Goal: Entertainment & Leisure: Consume media (video, audio)

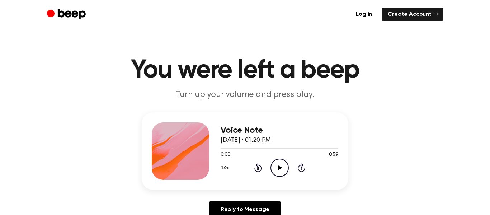
click at [279, 171] on icon "Play Audio" at bounding box center [279, 168] width 18 height 18
click at [279, 171] on icon "Pause Audio" at bounding box center [279, 168] width 18 height 18
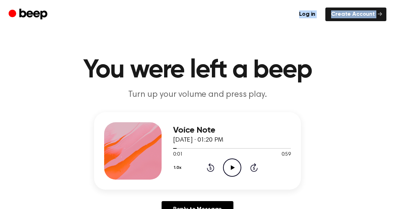
drag, startPoint x: 16, startPoint y: 46, endPoint x: 231, endPoint y: 15, distance: 217.0
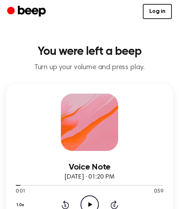
drag, startPoint x: 27, startPoint y: 72, endPoint x: 183, endPoint y: 57, distance: 156.0
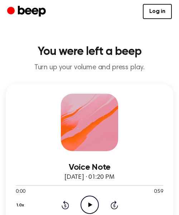
click at [90, 201] on icon "Play Audio" at bounding box center [90, 205] width 18 height 18
click at [89, 208] on icon "Play Audio" at bounding box center [90, 205] width 18 height 18
drag, startPoint x: 66, startPoint y: 185, endPoint x: -38, endPoint y: 204, distance: 105.4
click at [90, 204] on icon at bounding box center [89, 204] width 3 height 5
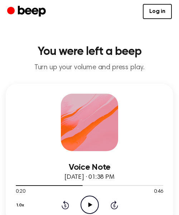
click at [63, 206] on icon "Rewind 5 seconds" at bounding box center [65, 204] width 8 height 9
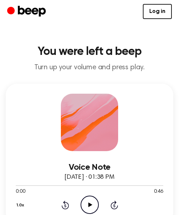
click at [83, 206] on icon "Play Audio" at bounding box center [90, 205] width 18 height 18
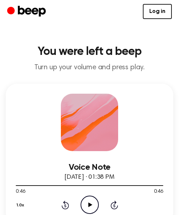
click at [66, 205] on icon "Rewind 5 seconds" at bounding box center [65, 204] width 8 height 9
click at [94, 205] on icon "Play Audio" at bounding box center [90, 205] width 18 height 18
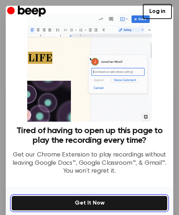
click at [88, 205] on button "Get It Now" at bounding box center [89, 203] width 156 height 15
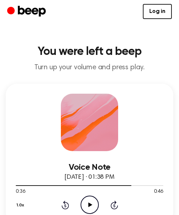
click at [95, 196] on icon "Play Audio" at bounding box center [90, 205] width 18 height 18
click at [64, 210] on div "1.0x Rewind 5 seconds Pause Audio Skip 5 seconds" at bounding box center [90, 205] width 148 height 18
click at [65, 206] on icon "Rewind 5 seconds" at bounding box center [65, 204] width 8 height 9
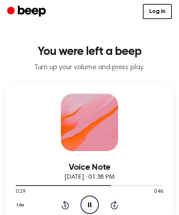
click at [65, 206] on icon "Rewind 5 seconds" at bounding box center [65, 204] width 8 height 9
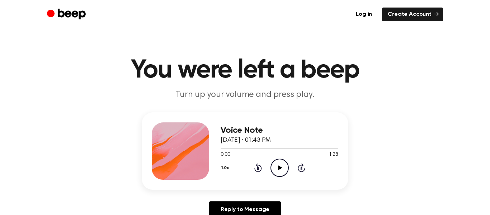
click at [276, 161] on icon "Play Audio" at bounding box center [279, 168] width 18 height 18
click at [287, 169] on icon "Play Audio" at bounding box center [279, 168] width 18 height 18
click at [257, 166] on icon at bounding box center [258, 167] width 8 height 9
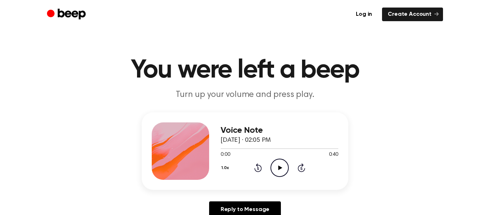
click at [275, 158] on div "0:00 0:40" at bounding box center [280, 155] width 118 height 8
click at [279, 163] on icon "Play Audio" at bounding box center [279, 168] width 18 height 18
click at [256, 166] on icon at bounding box center [258, 167] width 8 height 9
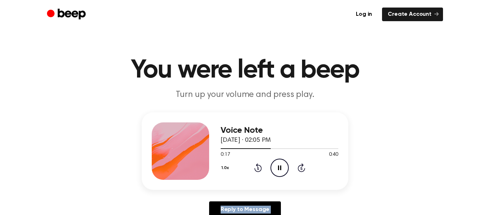
click at [256, 166] on icon at bounding box center [258, 167] width 8 height 9
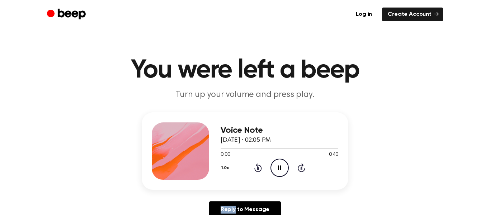
click at [256, 166] on icon at bounding box center [258, 167] width 8 height 9
click at [281, 173] on icon "Play Audio" at bounding box center [279, 168] width 18 height 18
click at [282, 169] on icon "Play Audio" at bounding box center [279, 168] width 18 height 18
click at [258, 166] on icon at bounding box center [258, 167] width 8 height 9
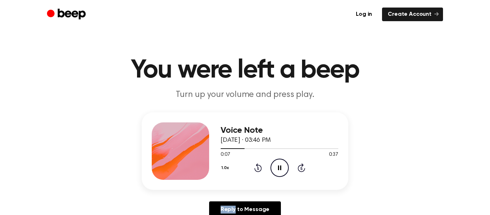
click at [258, 166] on icon at bounding box center [258, 167] width 8 height 9
click at [276, 170] on icon "Play Audio" at bounding box center [279, 168] width 18 height 18
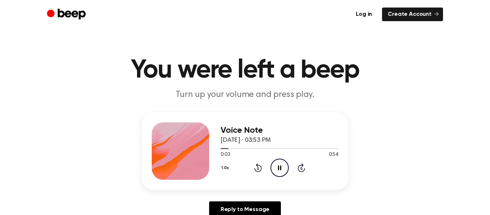
click at [285, 166] on icon "Pause Audio" at bounding box center [279, 168] width 18 height 18
click at [255, 170] on icon at bounding box center [258, 167] width 8 height 9
click at [277, 170] on icon "Play Audio" at bounding box center [279, 168] width 18 height 18
click at [272, 167] on icon "Pause Audio" at bounding box center [279, 168] width 18 height 18
click at [281, 167] on icon at bounding box center [280, 167] width 4 height 5
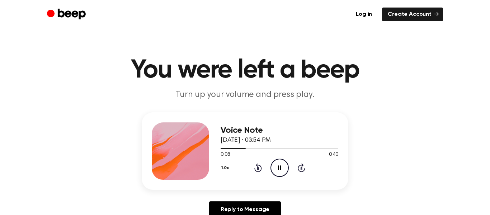
click at [256, 167] on icon "Rewind 5 seconds" at bounding box center [258, 167] width 8 height 9
click at [256, 166] on icon at bounding box center [258, 167] width 8 height 9
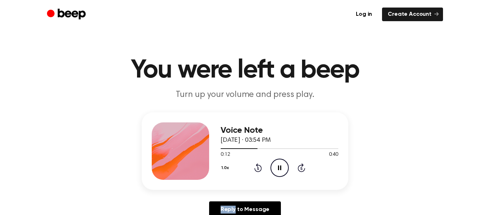
click at [256, 166] on icon at bounding box center [258, 167] width 8 height 9
click at [280, 166] on icon at bounding box center [280, 167] width 4 height 5
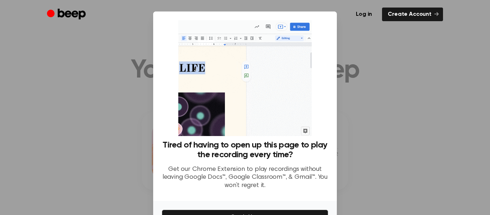
click at [399, 67] on div at bounding box center [245, 107] width 490 height 215
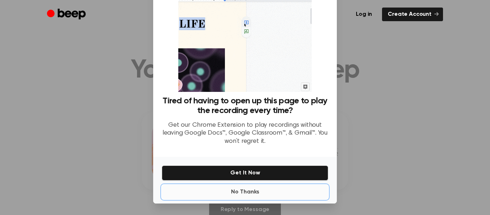
click at [251, 189] on button "No Thanks" at bounding box center [245, 192] width 166 height 14
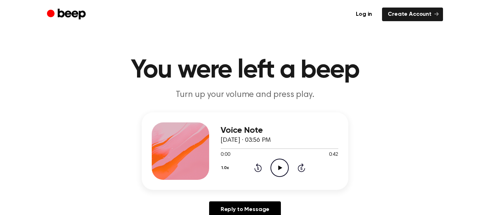
click at [279, 167] on icon at bounding box center [280, 167] width 4 height 5
click at [279, 164] on icon "Play Audio" at bounding box center [279, 168] width 18 height 18
click at [253, 166] on div "1.0x Rewind 5 seconds Pause Audio Skip 5 seconds" at bounding box center [280, 168] width 118 height 18
click at [258, 167] on icon at bounding box center [258, 168] width 2 height 3
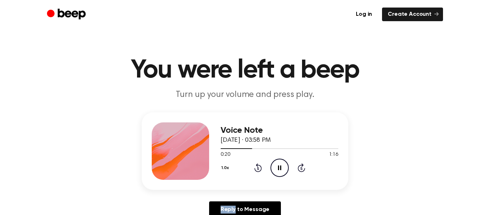
click at [258, 167] on icon at bounding box center [258, 168] width 2 height 3
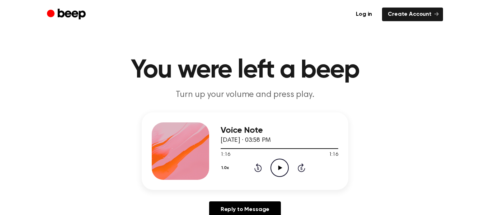
click at [281, 171] on icon "Pause Audio" at bounding box center [279, 168] width 18 height 18
click at [281, 167] on icon at bounding box center [280, 167] width 4 height 5
click at [280, 169] on icon at bounding box center [279, 167] width 3 height 5
click at [258, 165] on icon at bounding box center [258, 167] width 8 height 9
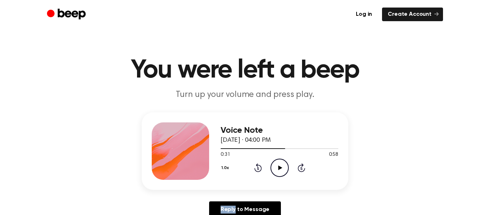
click at [258, 165] on icon at bounding box center [258, 167] width 8 height 9
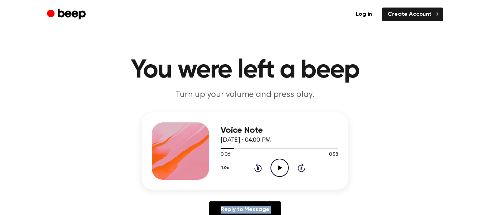
click at [258, 165] on icon at bounding box center [258, 167] width 8 height 9
click at [272, 159] on icon "Play Audio" at bounding box center [279, 168] width 18 height 18
click at [281, 173] on icon "Pause Audio" at bounding box center [279, 168] width 18 height 18
click at [276, 166] on icon "Play Audio" at bounding box center [279, 168] width 18 height 18
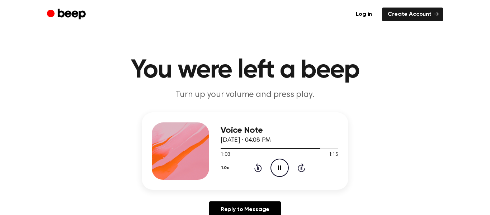
click at [277, 175] on icon "Pause Audio" at bounding box center [279, 168] width 18 height 18
click at [282, 169] on icon "Play Audio" at bounding box center [279, 168] width 18 height 18
click at [279, 167] on icon at bounding box center [280, 167] width 4 height 5
